Goal: Information Seeking & Learning: Find specific fact

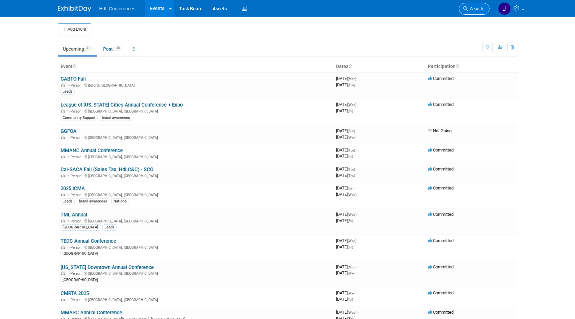
click at [479, 8] on span "Search" at bounding box center [475, 8] width 15 height 5
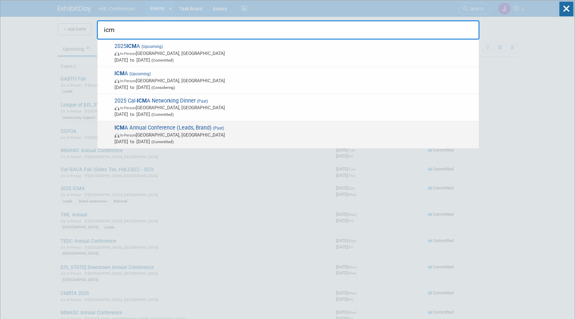
type input "icm"
click at [156, 130] on span "ICM A Annual Conference (Leads, Brand) (Past) In-Person Pittsburgh, PA Sep 21, …" at bounding box center [294, 135] width 363 height 20
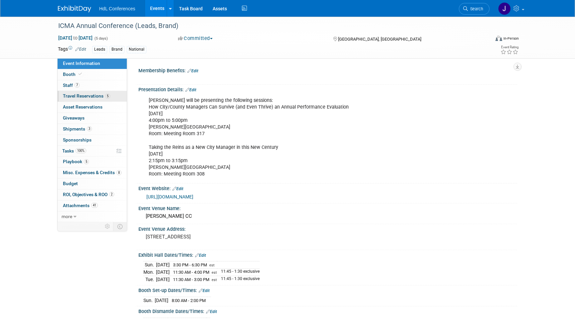
click at [94, 96] on span "Travel Reservations 5" at bounding box center [86, 95] width 47 height 5
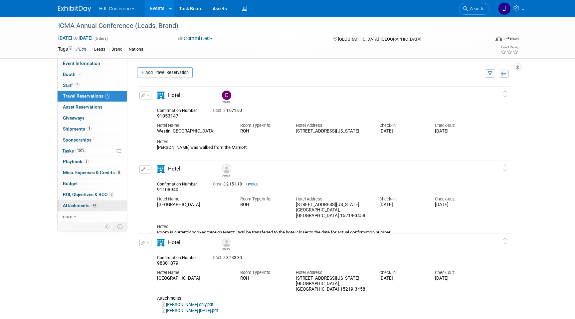
drag, startPoint x: 102, startPoint y: 207, endPoint x: 100, endPoint y: 204, distance: 3.9
click at [102, 207] on link "41 Attachments 41" at bounding box center [92, 205] width 69 height 11
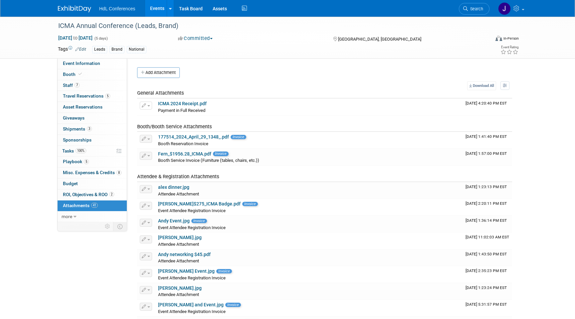
click at [100, 204] on link "41 Attachments 41" at bounding box center [92, 205] width 69 height 11
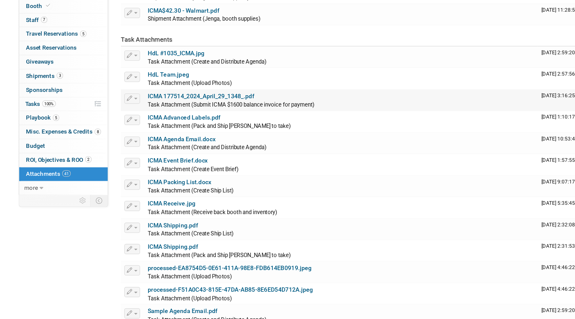
scroll to position [449, 0]
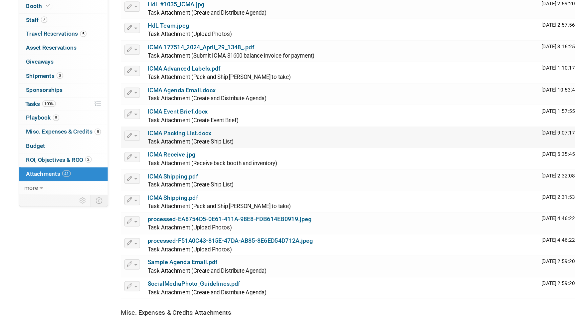
click at [181, 175] on link "ICMA Packing List.docx" at bounding box center [183, 173] width 50 height 5
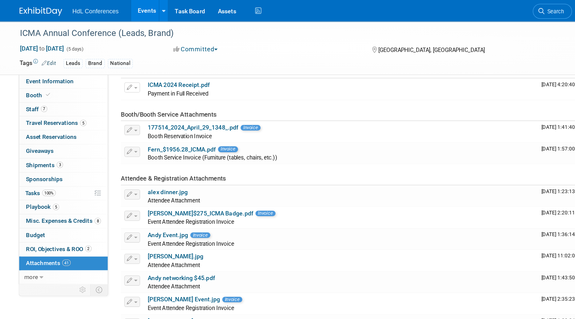
scroll to position [0, 0]
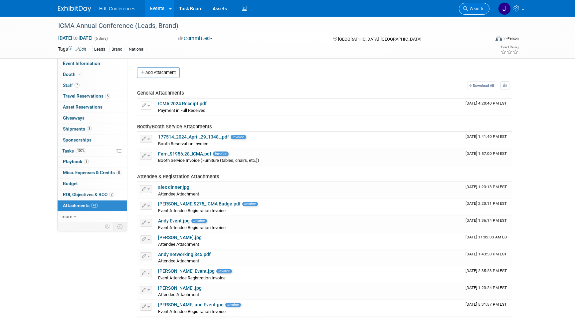
click at [474, 10] on span "Search" at bounding box center [475, 8] width 15 height 5
type input "e"
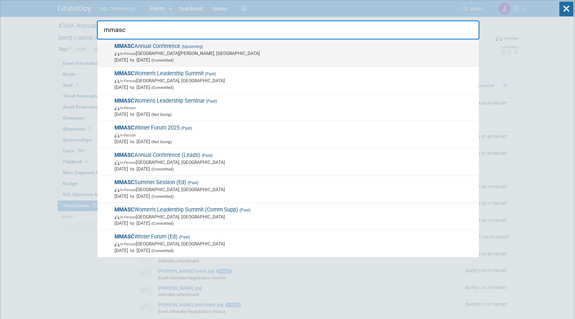
type input "mmasc"
click at [250, 45] on span "MMASC Annual Conference (Upcoming) In-Person Indian Wells, CA Nov 12, 2025 to N…" at bounding box center [294, 53] width 363 height 20
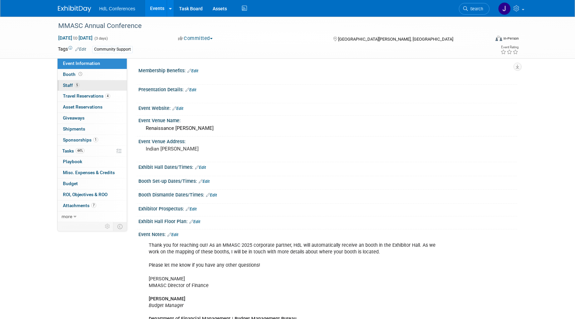
click at [82, 85] on link "5 Staff 5" at bounding box center [92, 85] width 69 height 11
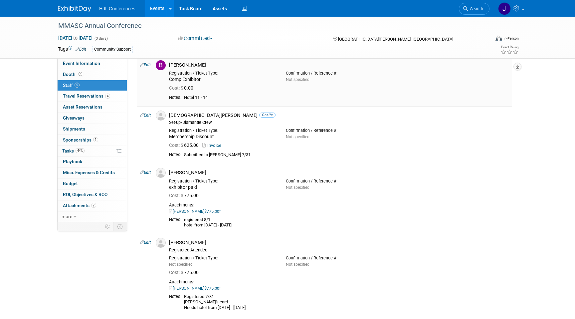
scroll to position [65, 0]
click at [102, 74] on link "Booth" at bounding box center [92, 74] width 69 height 11
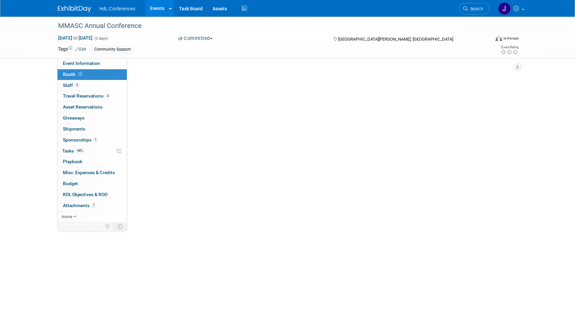
scroll to position [0, 0]
click at [102, 74] on link "Booth" at bounding box center [92, 74] width 69 height 11
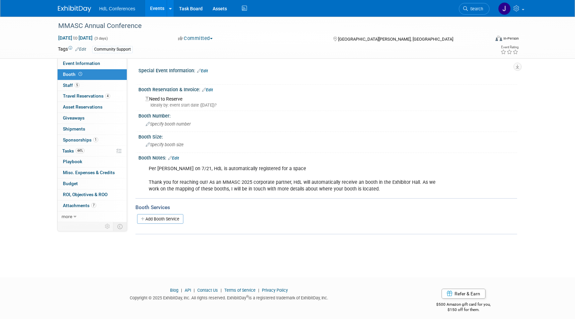
drag, startPoint x: 174, startPoint y: 106, endPoint x: 249, endPoint y: 107, distance: 74.9
click at [249, 107] on div "Ideally by: event start date ([DATE])?" at bounding box center [328, 105] width 367 height 6
click at [279, 192] on div "Per [PERSON_NAME] on 7/21, HdL is automatically registered for a space Thank yo…" at bounding box center [294, 178] width 300 height 33
drag, startPoint x: 302, startPoint y: 192, endPoint x: 243, endPoint y: 164, distance: 65.1
click at [243, 164] on div "Per [PERSON_NAME] on 7/21, HdL is automatically registered for a space Thank yo…" at bounding box center [294, 178] width 300 height 33
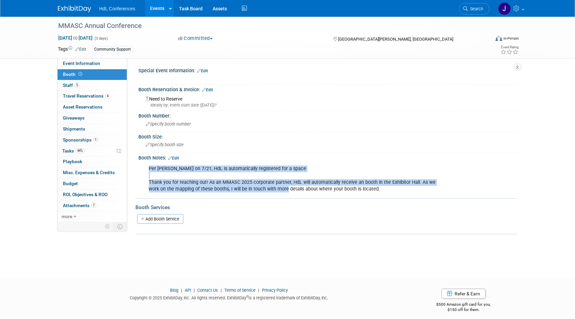
drag, startPoint x: 243, startPoint y: 164, endPoint x: 286, endPoint y: 191, distance: 51.1
click at [286, 191] on div "Per [PERSON_NAME] on 7/21, HdL is automatically registered for a space Thank yo…" at bounding box center [294, 178] width 300 height 33
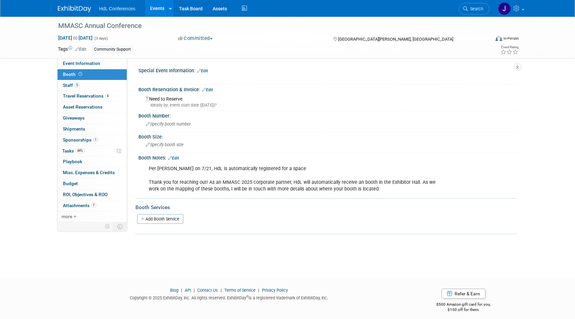
click at [297, 191] on div "Per [PERSON_NAME] on 7/21, HdL is automatically registered for a space Thank yo…" at bounding box center [294, 178] width 300 height 33
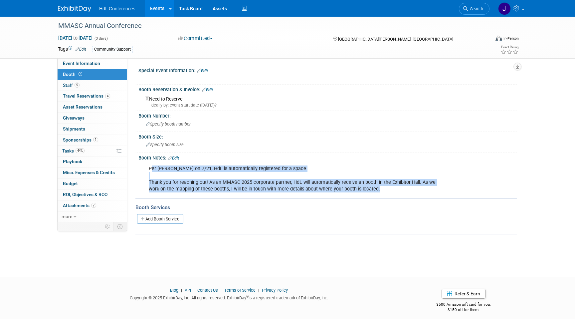
drag, startPoint x: 377, startPoint y: 189, endPoint x: 151, endPoint y: 166, distance: 227.1
click at [151, 166] on div "Per [PERSON_NAME] on 7/21, HdL is automatically registered for a space Thank yo…" at bounding box center [294, 178] width 300 height 33
copy div "er [PERSON_NAME] on 7/21, HdL is automatically registered for a space Thank you…"
